Goal: Information Seeking & Learning: Learn about a topic

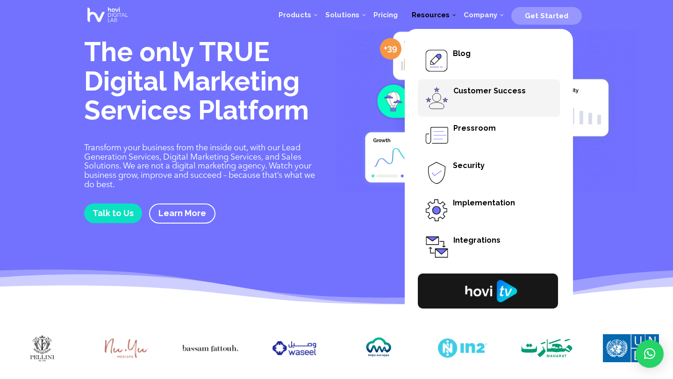
scroll to position [6, 0]
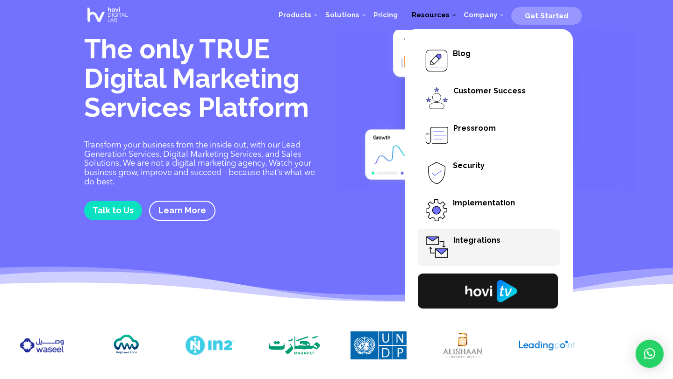
click at [460, 237] on span "Integrations" at bounding box center [476, 240] width 47 height 9
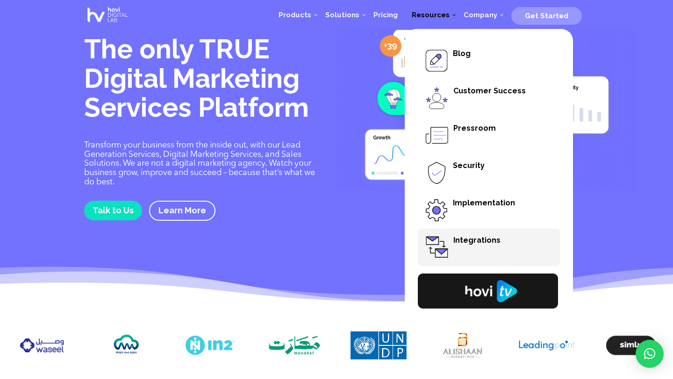
click at [461, 232] on span "Integrations" at bounding box center [489, 247] width 142 height 37
click at [468, 239] on span "Integrations" at bounding box center [476, 240] width 47 height 9
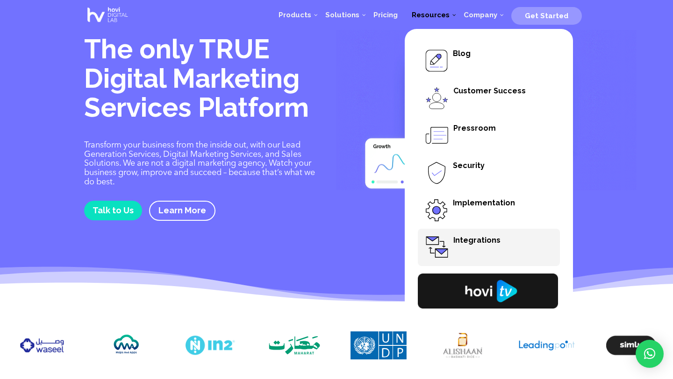
click at [470, 240] on span "Integrations" at bounding box center [476, 240] width 47 height 9
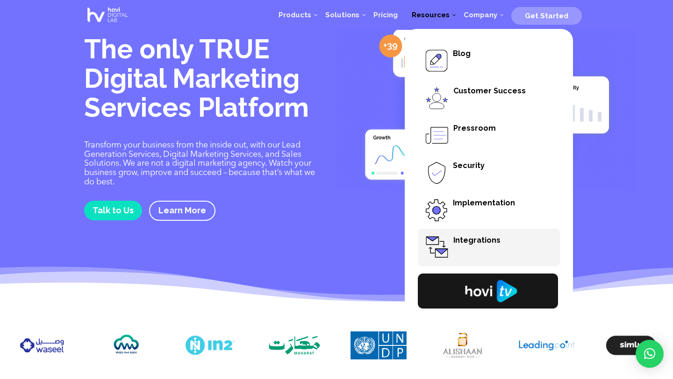
click at [476, 241] on span "Integrations" at bounding box center [476, 240] width 47 height 9
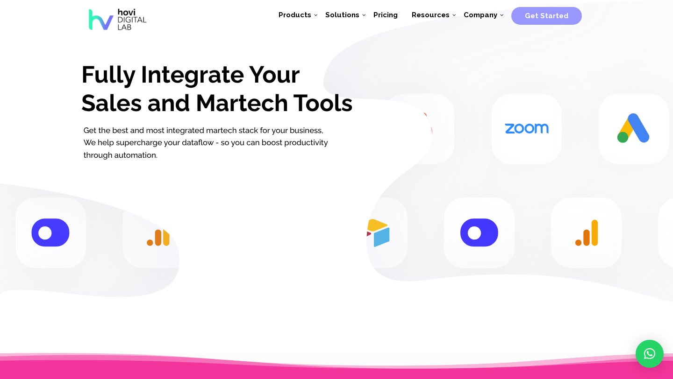
click at [469, 167] on rect at bounding box center [336, 178] width 673 height 419
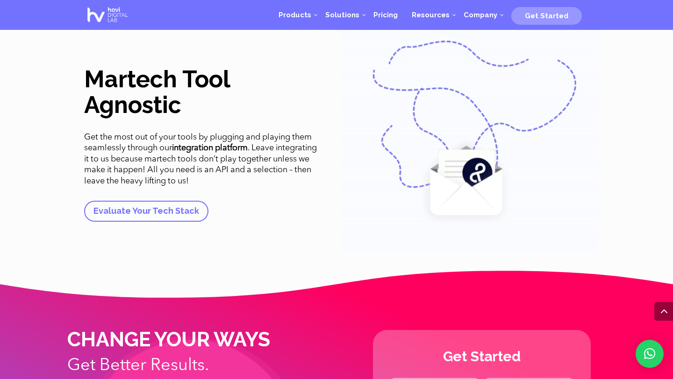
scroll to position [1859, 0]
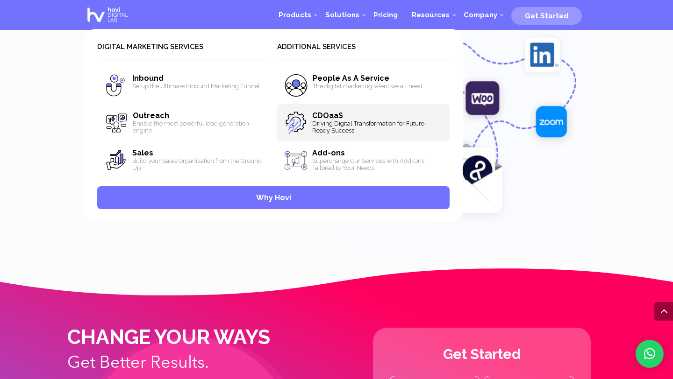
click at [350, 121] on span "Driving Digital Transformation for Future-Ready Success" at bounding box center [377, 127] width 130 height 14
click at [355, 121] on span "Driving Digital Transformation for Future-Ready Success" at bounding box center [377, 127] width 130 height 14
click at [343, 107] on span "CDOaaS Driving Digital Transformation for Future-Ready Success" at bounding box center [363, 122] width 172 height 37
click at [355, 121] on span "Driving Digital Transformation for Future-Ready Success" at bounding box center [377, 127] width 130 height 14
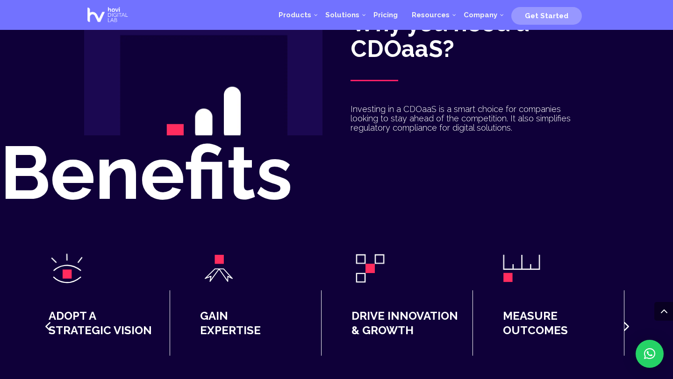
scroll to position [668, 0]
